Goal: Information Seeking & Learning: Learn about a topic

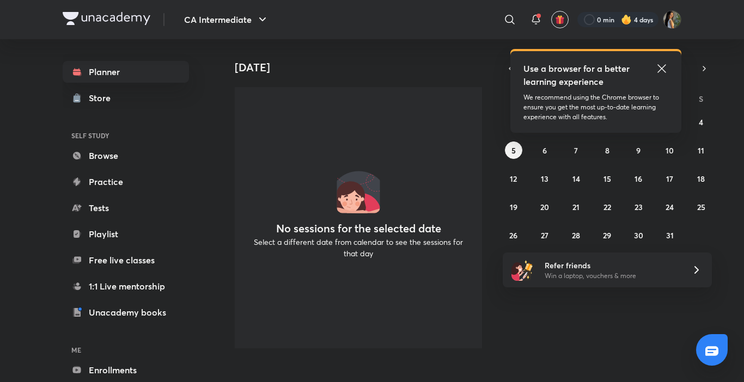
click at [668, 72] on icon at bounding box center [661, 68] width 13 height 13
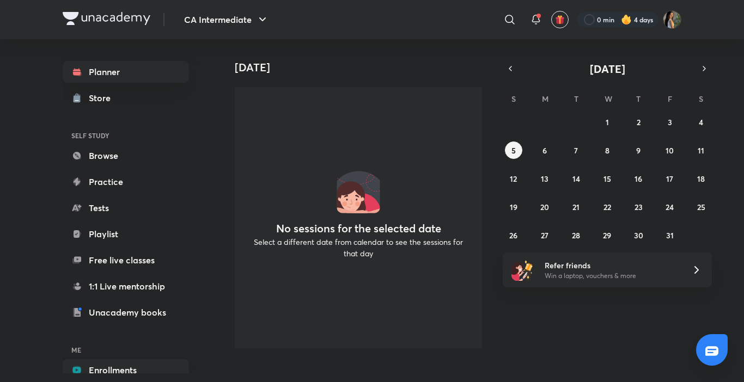
click at [160, 364] on link "Enrollments" at bounding box center [126, 370] width 126 height 22
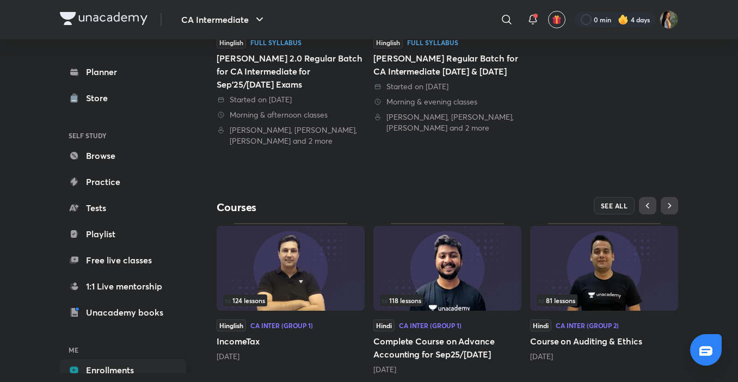
scroll to position [261, 0]
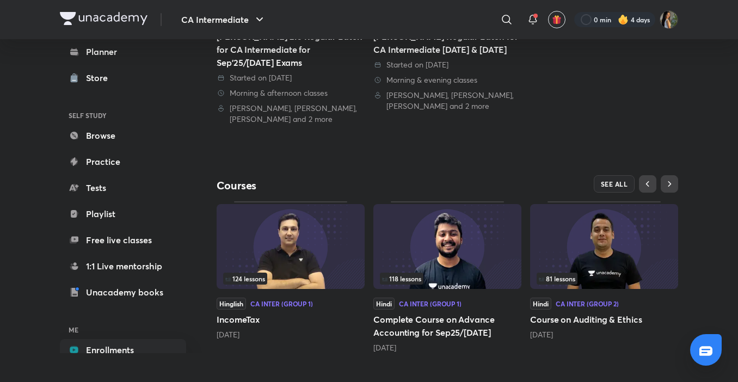
click at [552, 277] on span "81 lessons" at bounding box center [557, 279] width 36 height 7
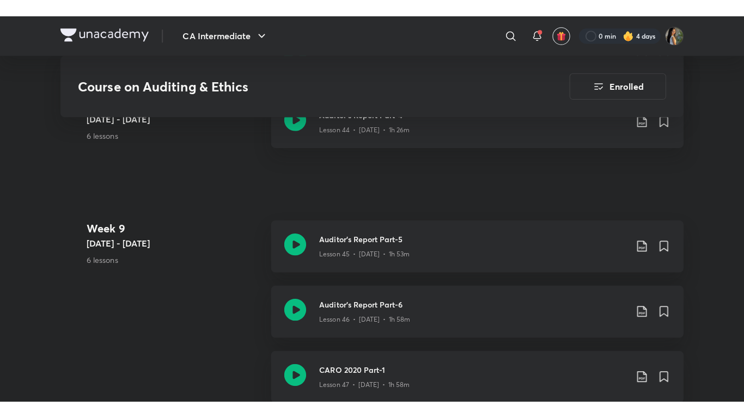
scroll to position [3881, 0]
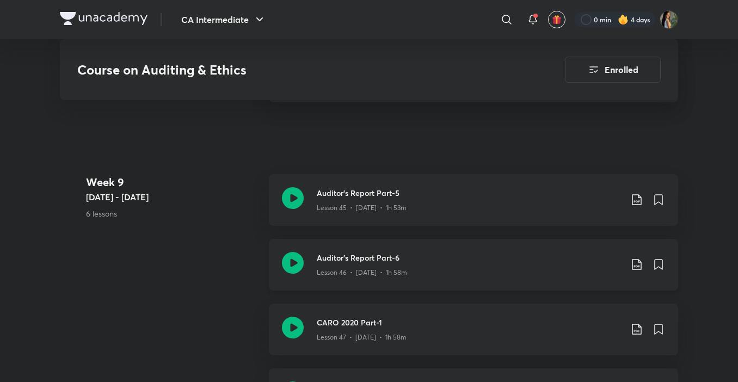
click at [510, 272] on div "Lesson 46 • [DATE] • 1h 58m" at bounding box center [469, 271] width 305 height 14
